Goal: Information Seeking & Learning: Learn about a topic

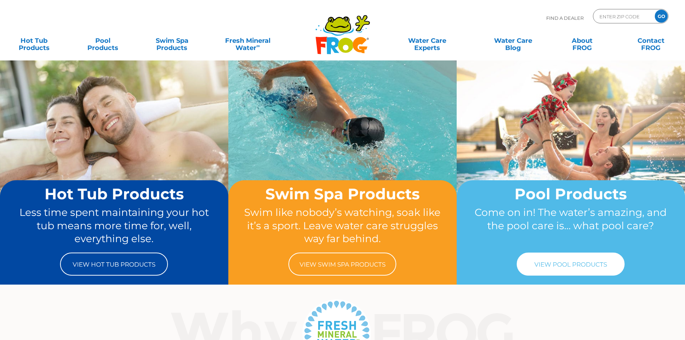
click at [573, 258] on link "View Pool Products" at bounding box center [570, 263] width 108 height 23
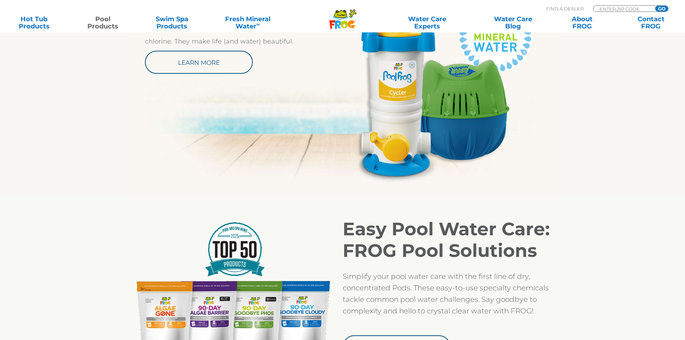
scroll to position [323, 0]
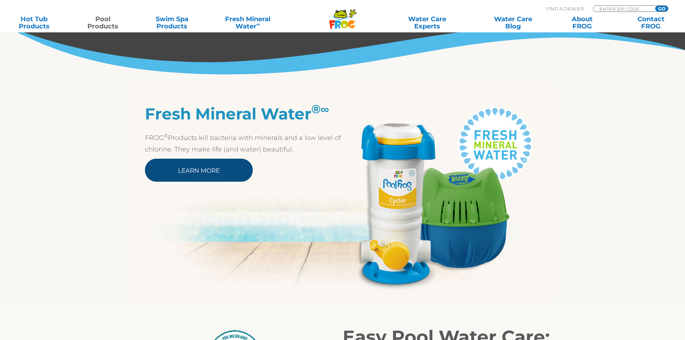
click at [208, 165] on link "Learn More" at bounding box center [199, 169] width 108 height 23
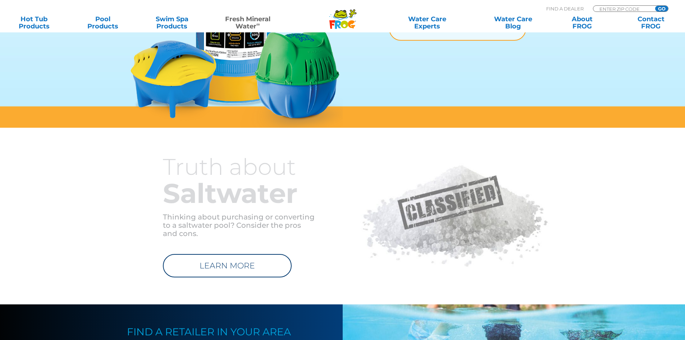
scroll to position [503, 0]
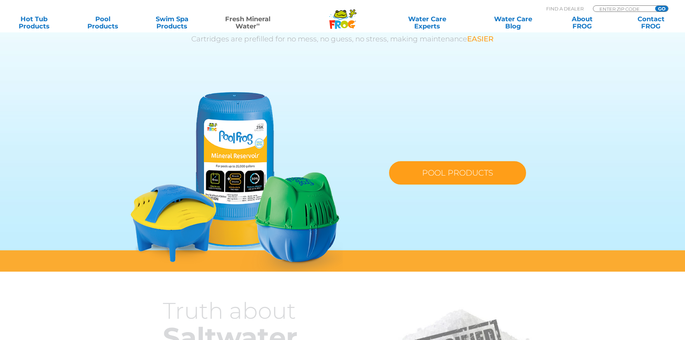
click at [446, 167] on link "POOL PRODUCTS" at bounding box center [457, 172] width 137 height 23
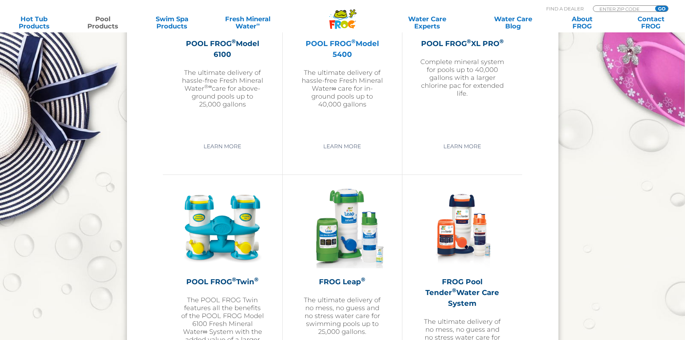
scroll to position [1006, 0]
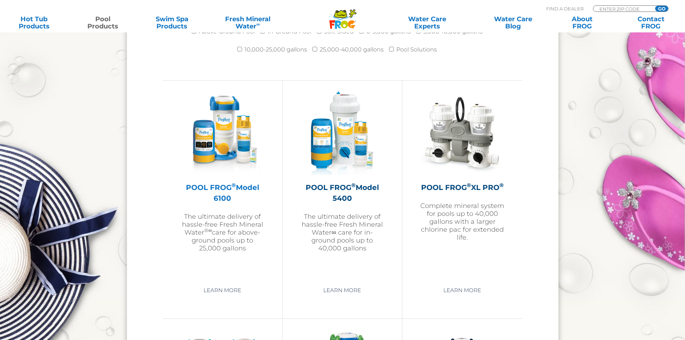
click at [229, 149] on img at bounding box center [222, 132] width 83 height 83
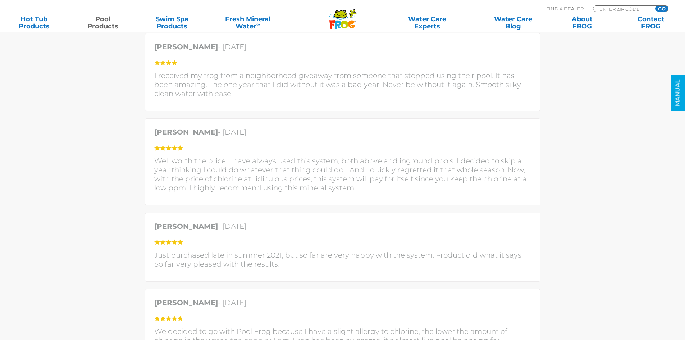
scroll to position [1833, 0]
